Goal: Find specific page/section: Find specific page/section

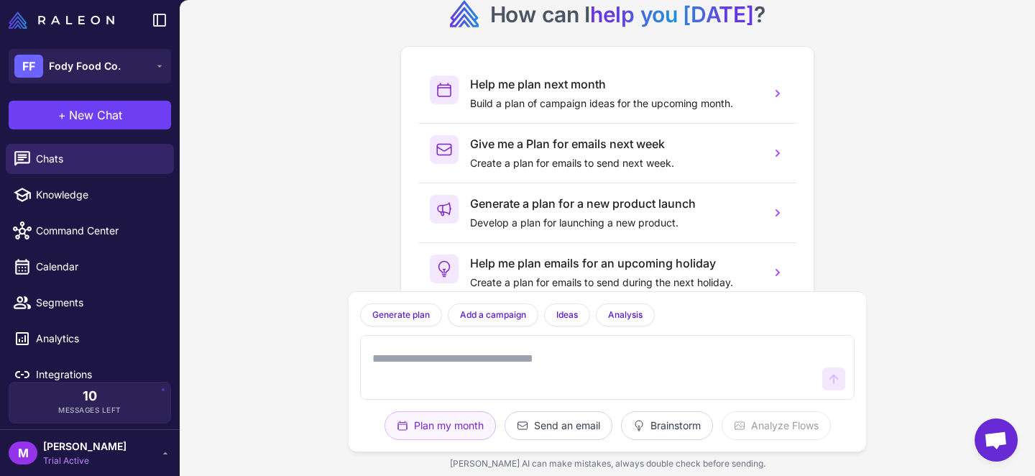
click at [910, 241] on div "How can I help you [DATE] ? Help me plan next month Build a plan of campaign id…" at bounding box center [607, 238] width 855 height 476
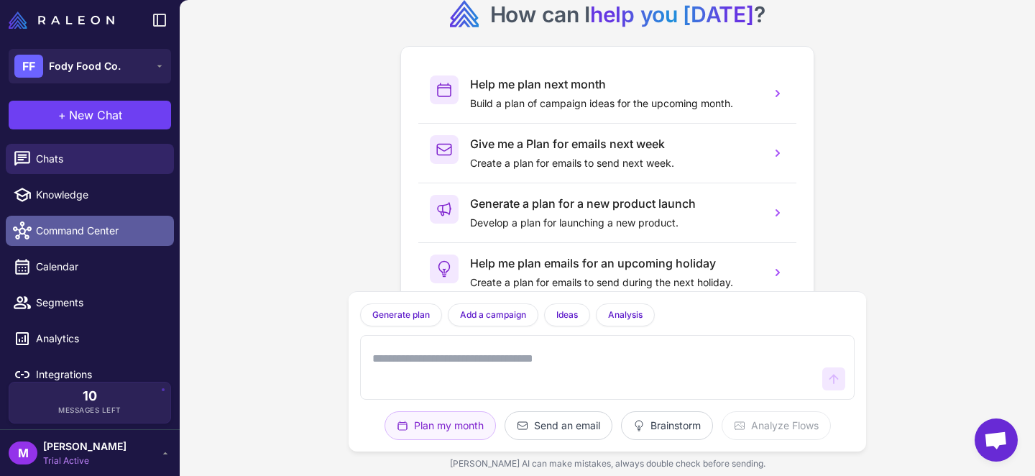
scroll to position [14, 0]
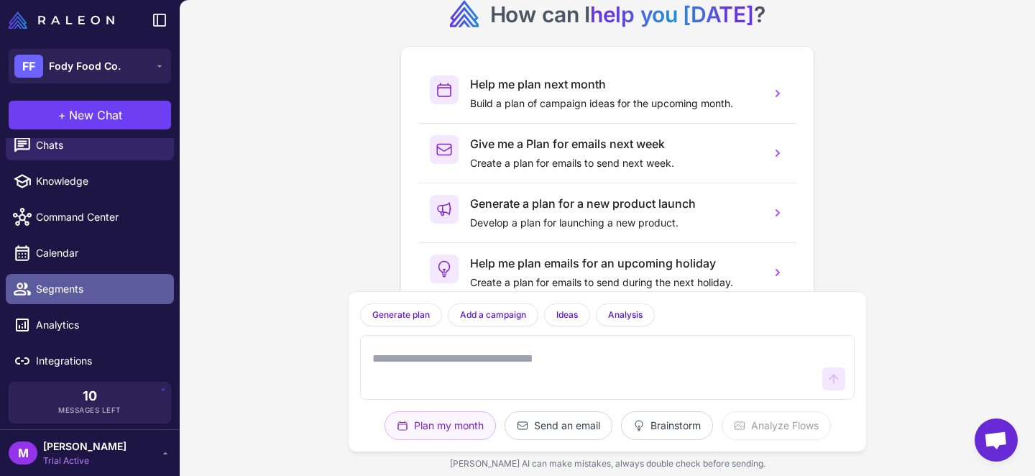
click at [62, 287] on span "Segments" at bounding box center [99, 289] width 126 height 16
